Goal: Information Seeking & Learning: Learn about a topic

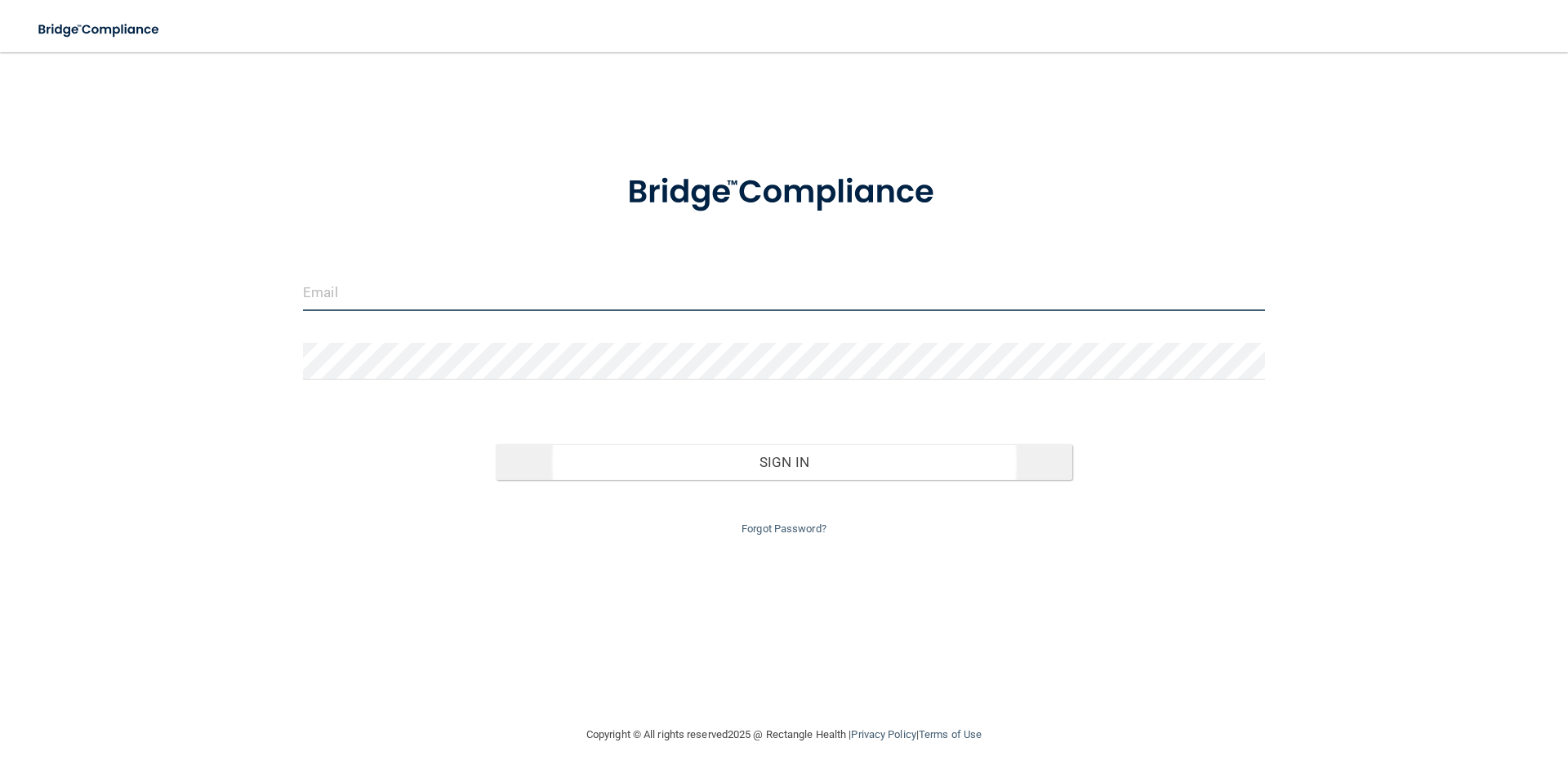
type input "[EMAIL_ADDRESS][DOMAIN_NAME]"
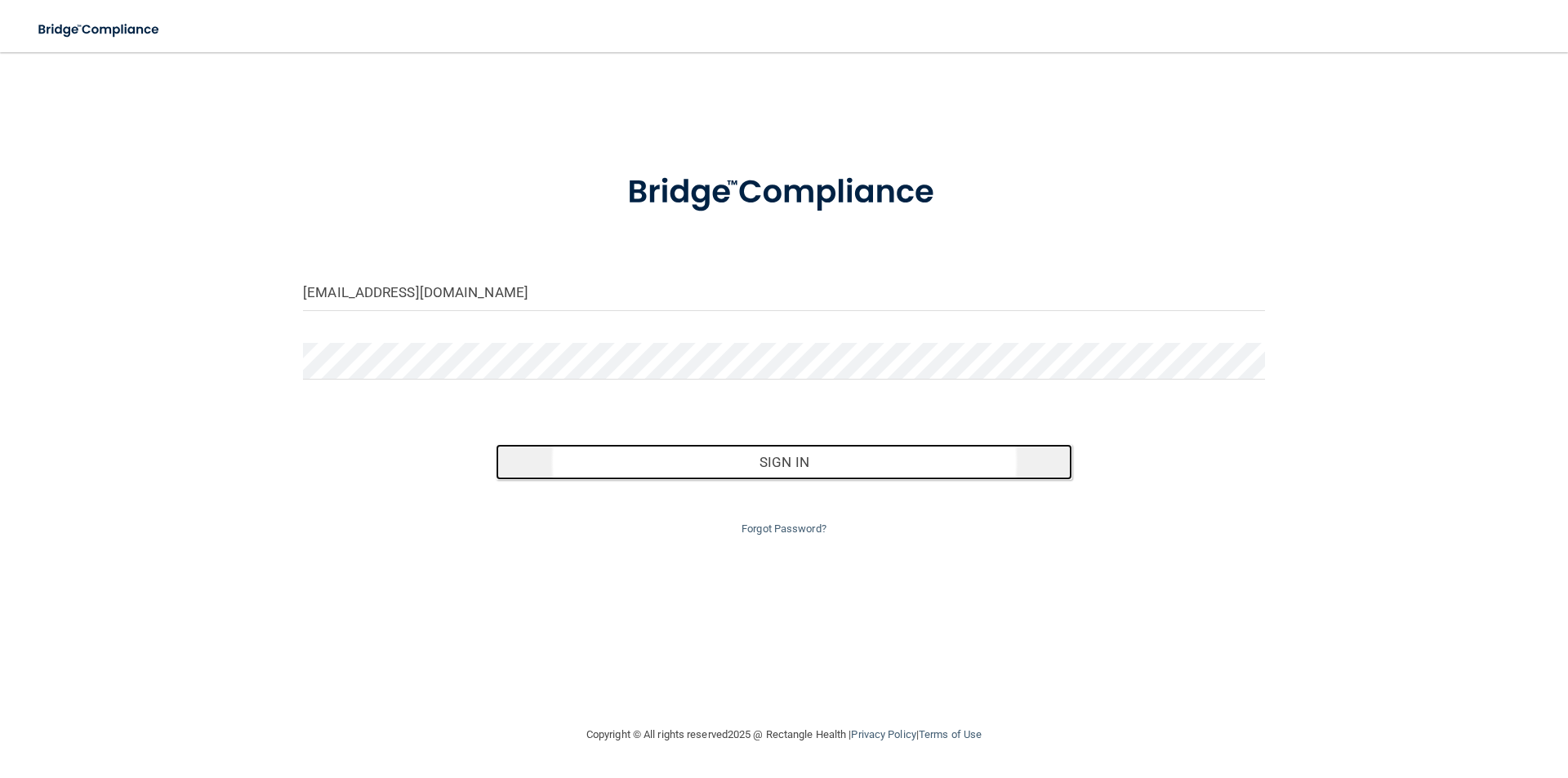
click at [772, 449] on button "Sign In" at bounding box center [784, 462] width 577 height 36
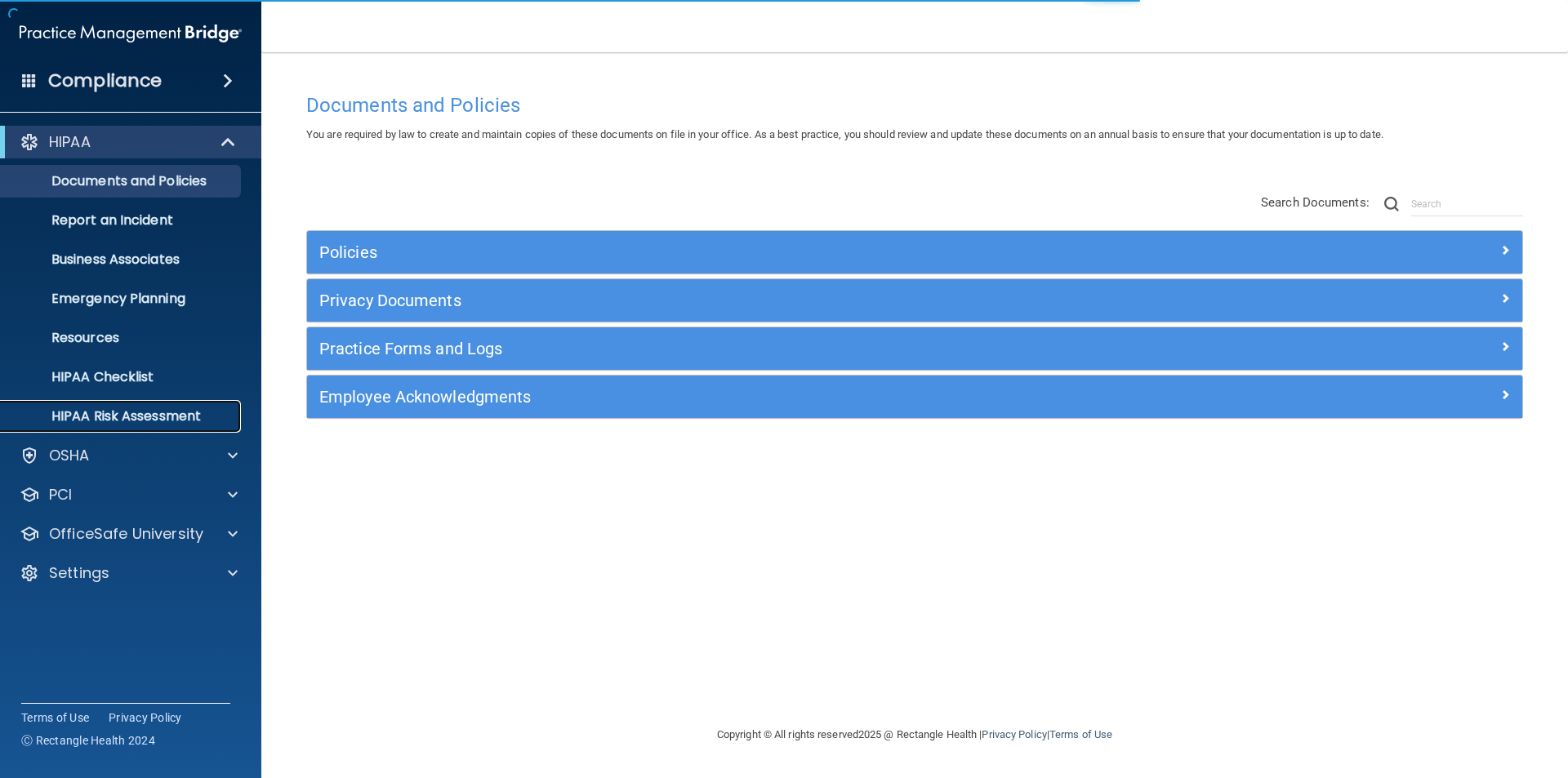
click at [116, 412] on p "HIPAA Risk Assessment" at bounding box center [122, 416] width 223 height 16
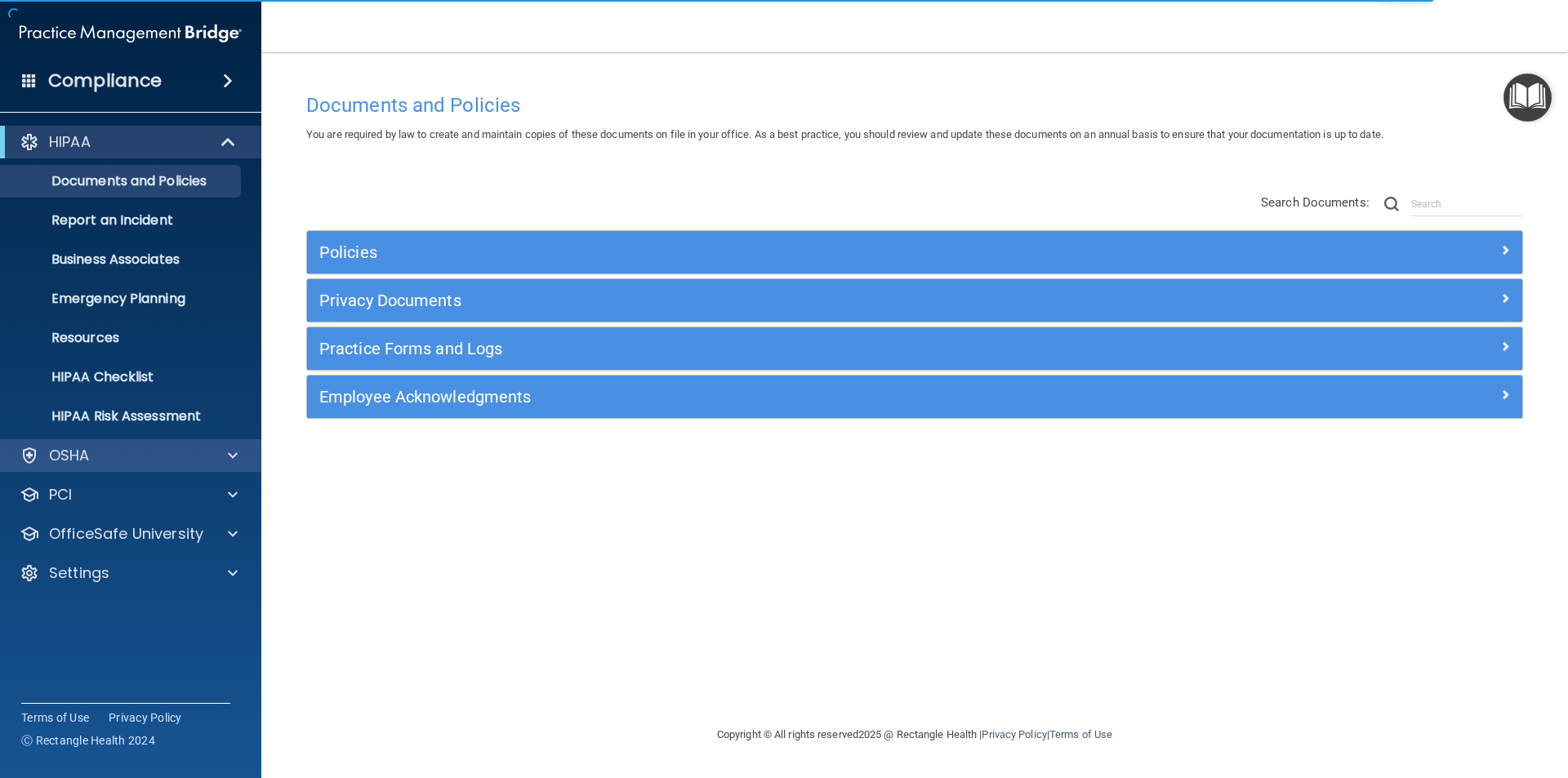
click at [119, 445] on div "OSHA" at bounding box center [131, 455] width 262 height 32
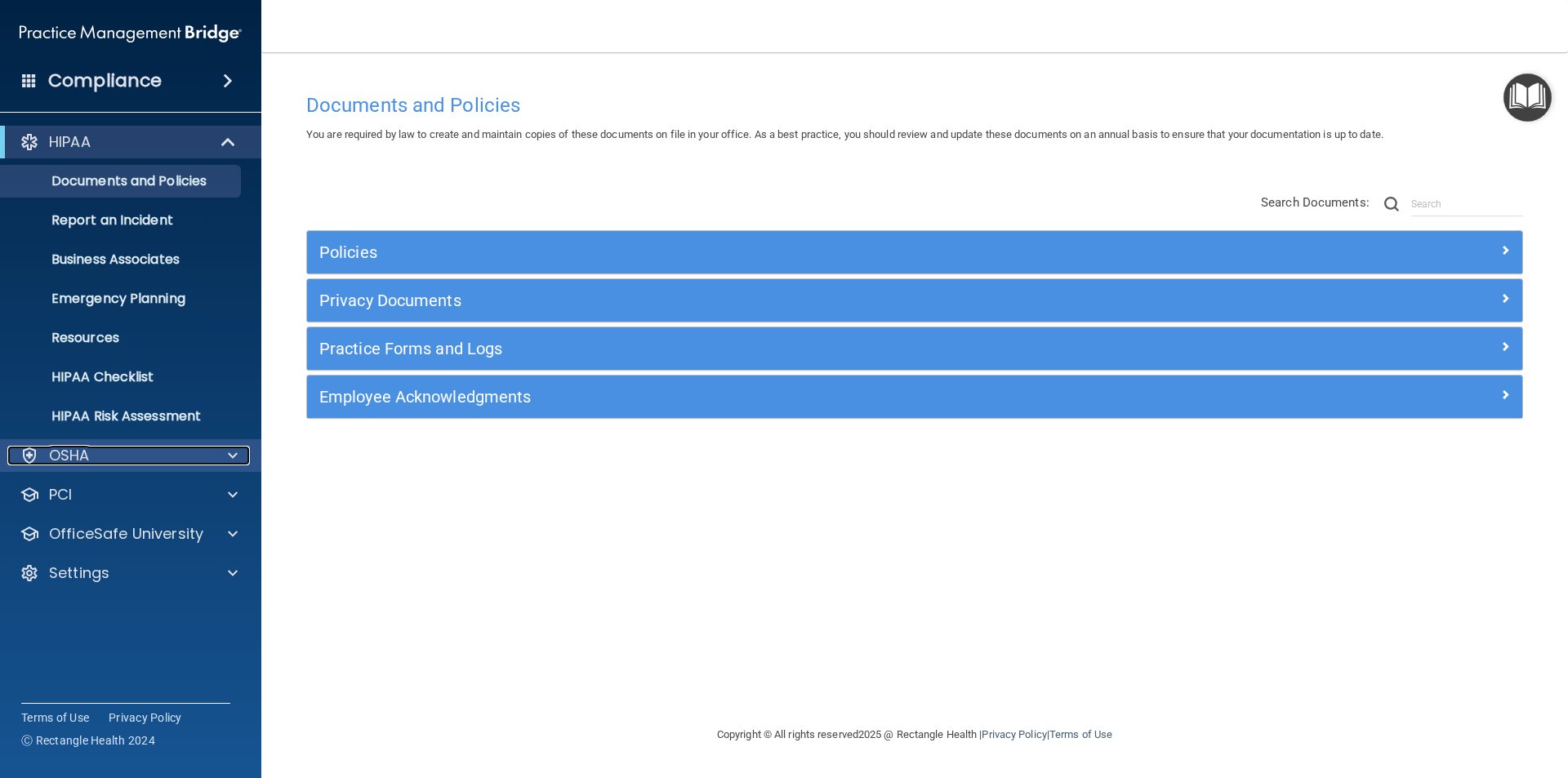
click at [46, 452] on div "OSHA" at bounding box center [108, 455] width 202 height 20
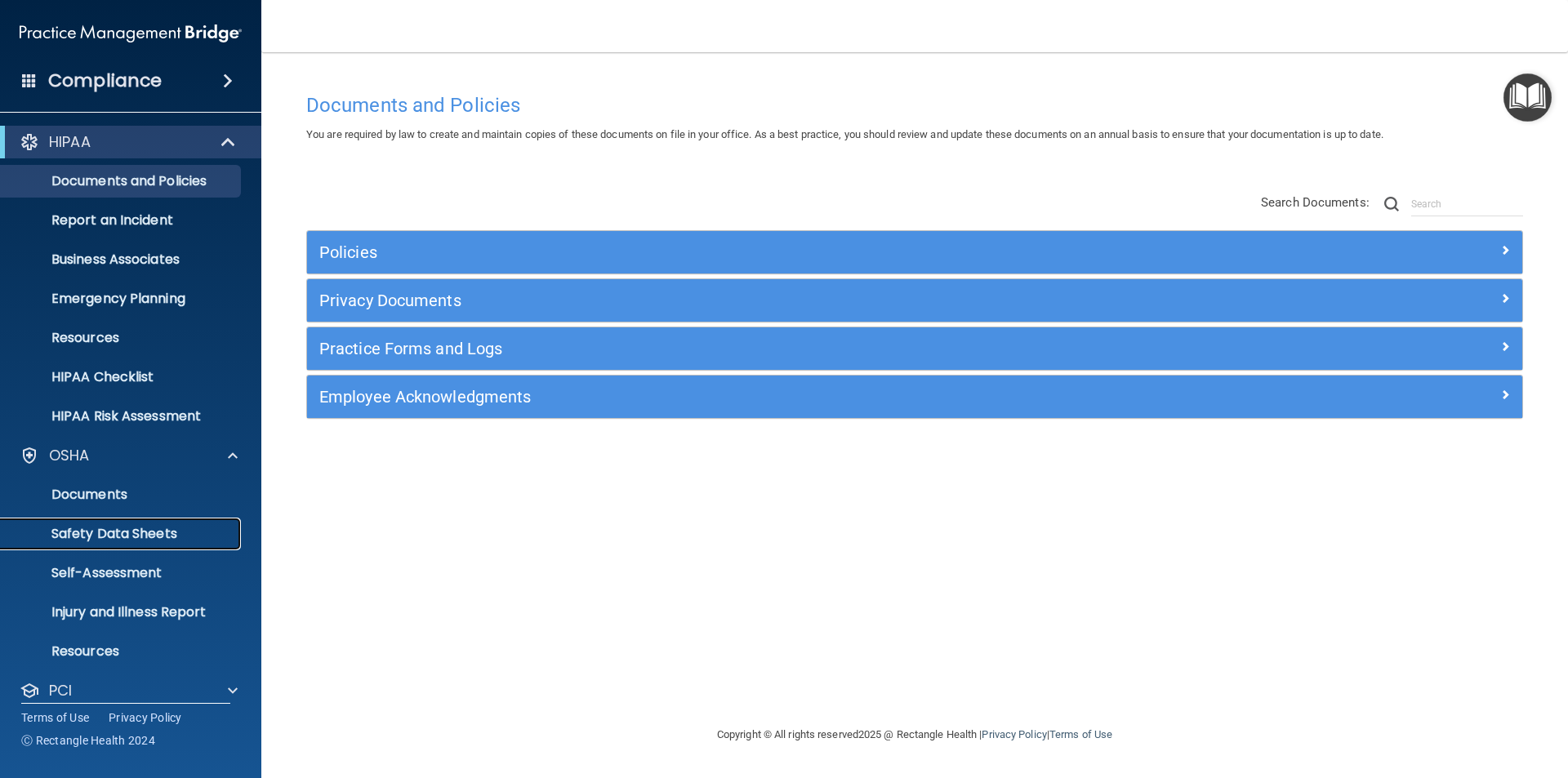
click at [111, 532] on p "Safety Data Sheets" at bounding box center [122, 533] width 223 height 16
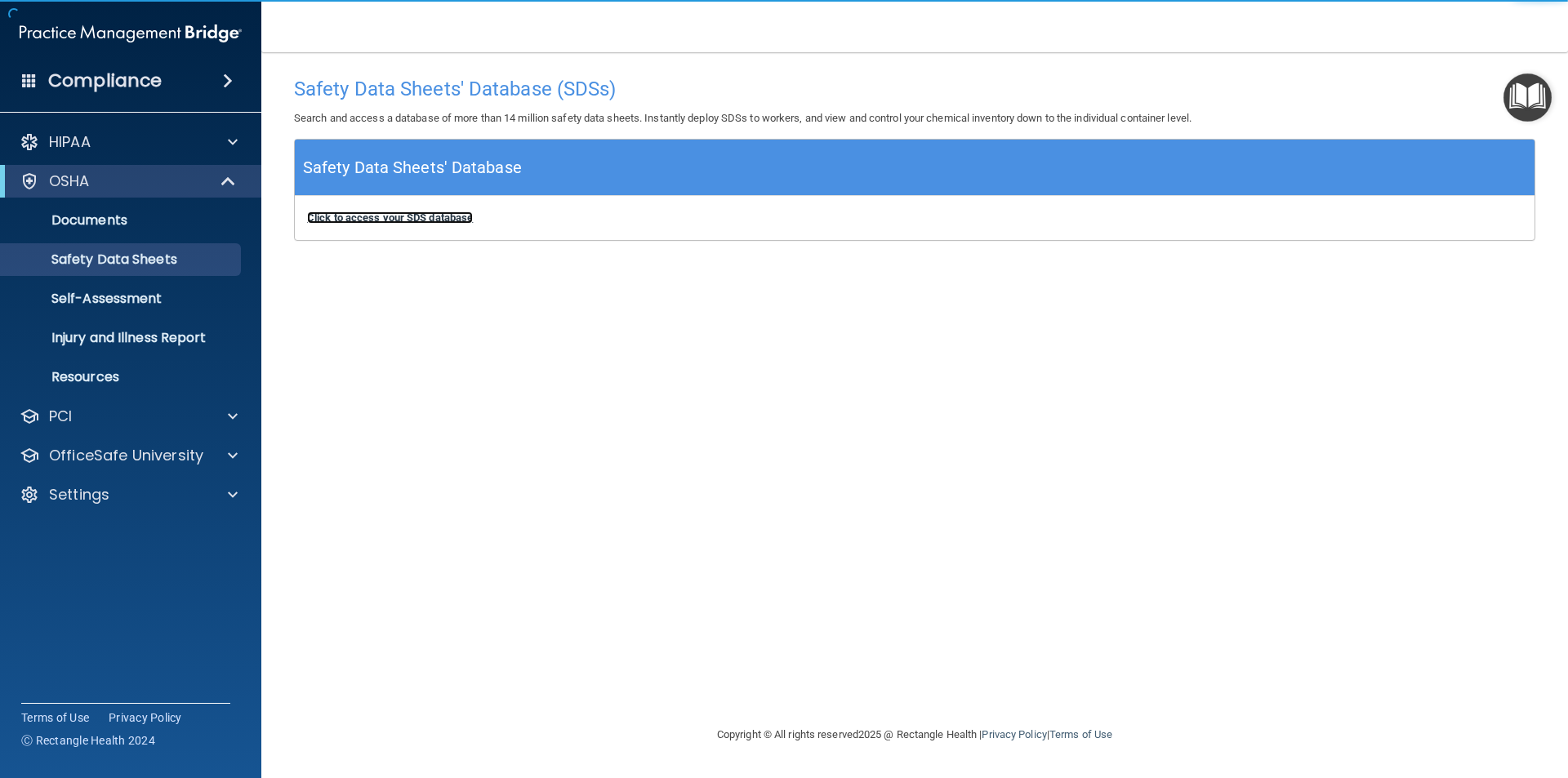
click at [380, 221] on b "Click to access your SDS database" at bounding box center [390, 218] width 165 height 12
